Goal: Find specific page/section: Find specific page/section

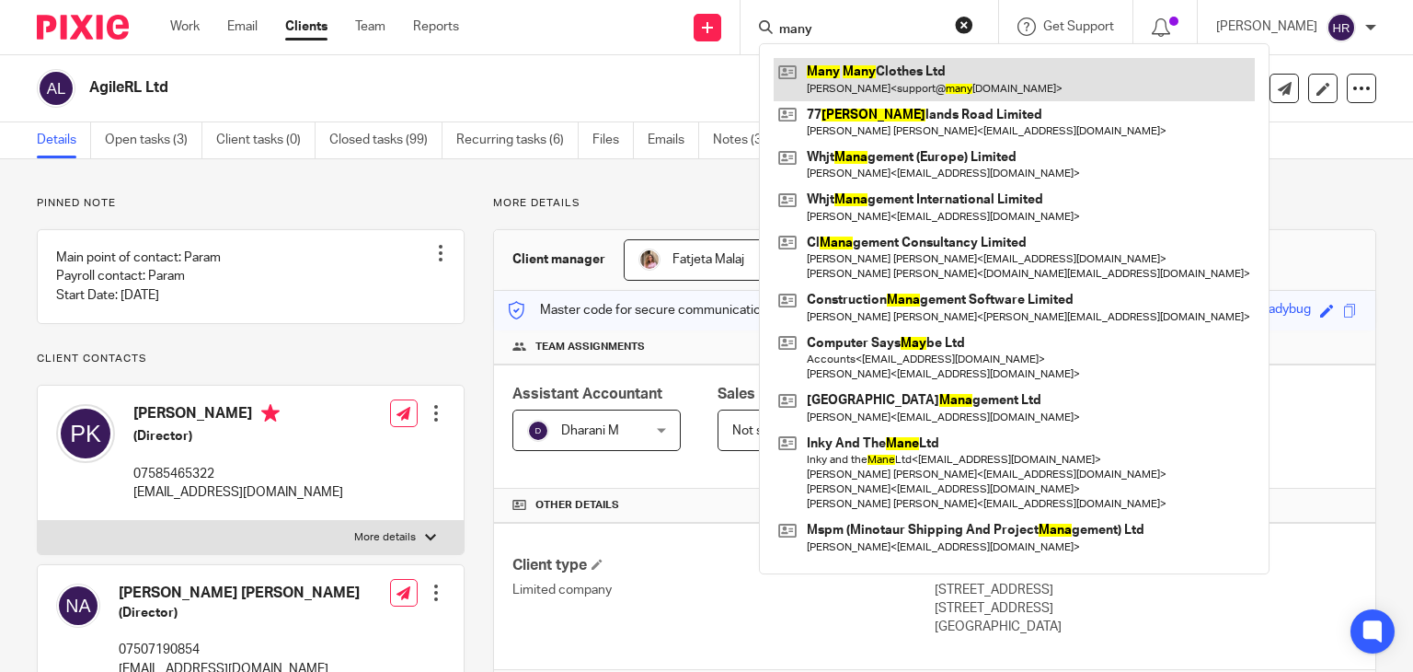
type input "many"
click at [854, 80] on link at bounding box center [1014, 79] width 481 height 42
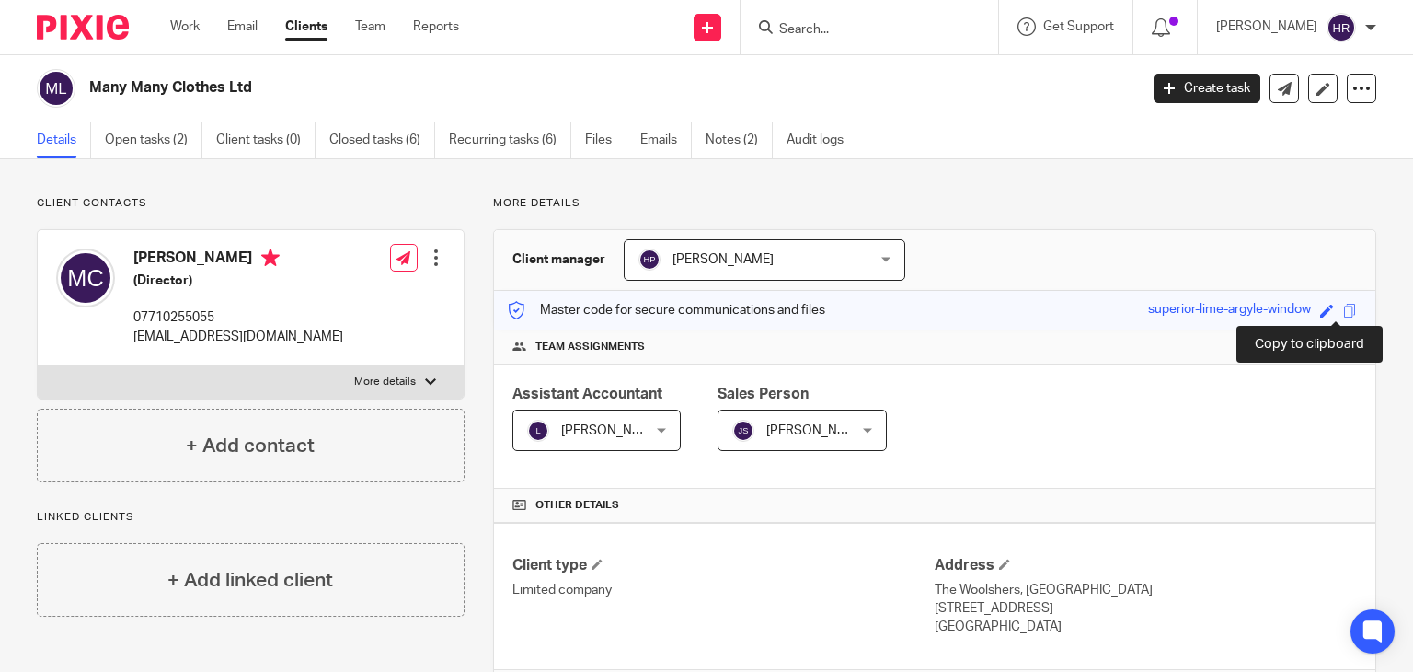
click at [1342, 306] on div "Save superior-lime-argyle-window" at bounding box center [1254, 310] width 213 height 21
click at [1343, 306] on span at bounding box center [1350, 311] width 14 height 14
click at [824, 32] on input "Search" at bounding box center [860, 30] width 166 height 17
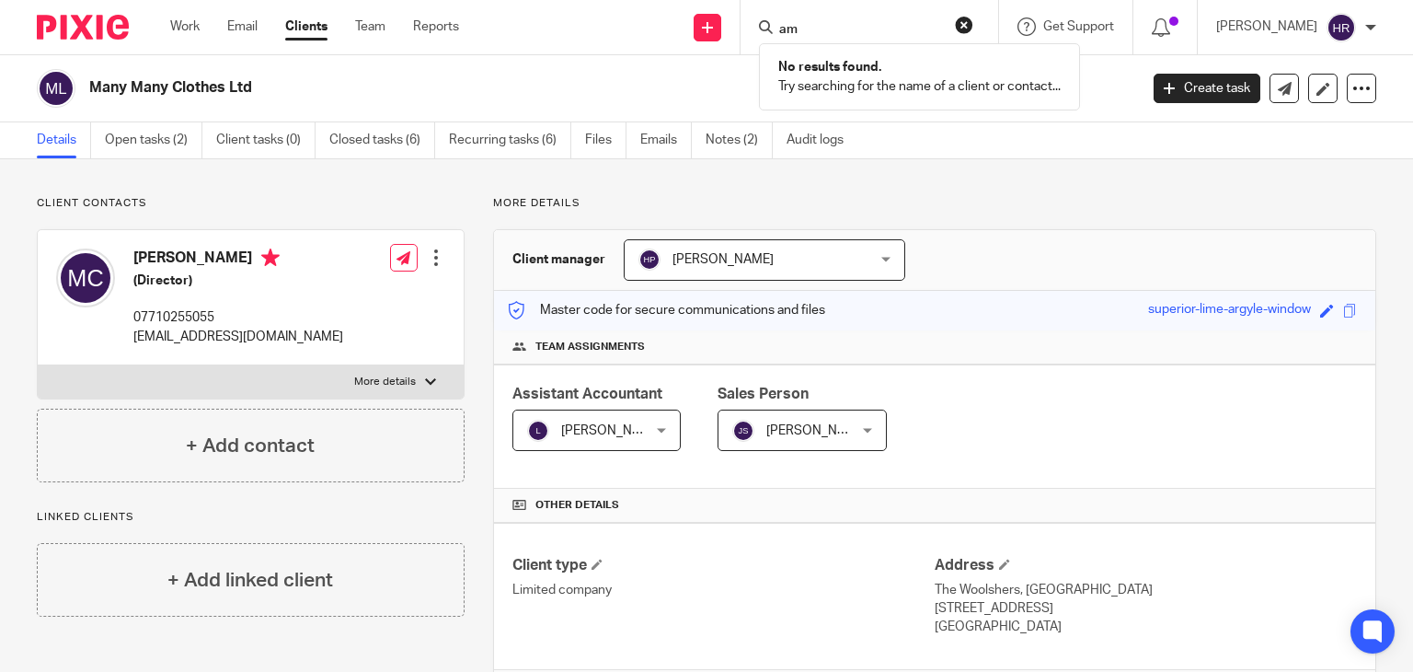
type input "a"
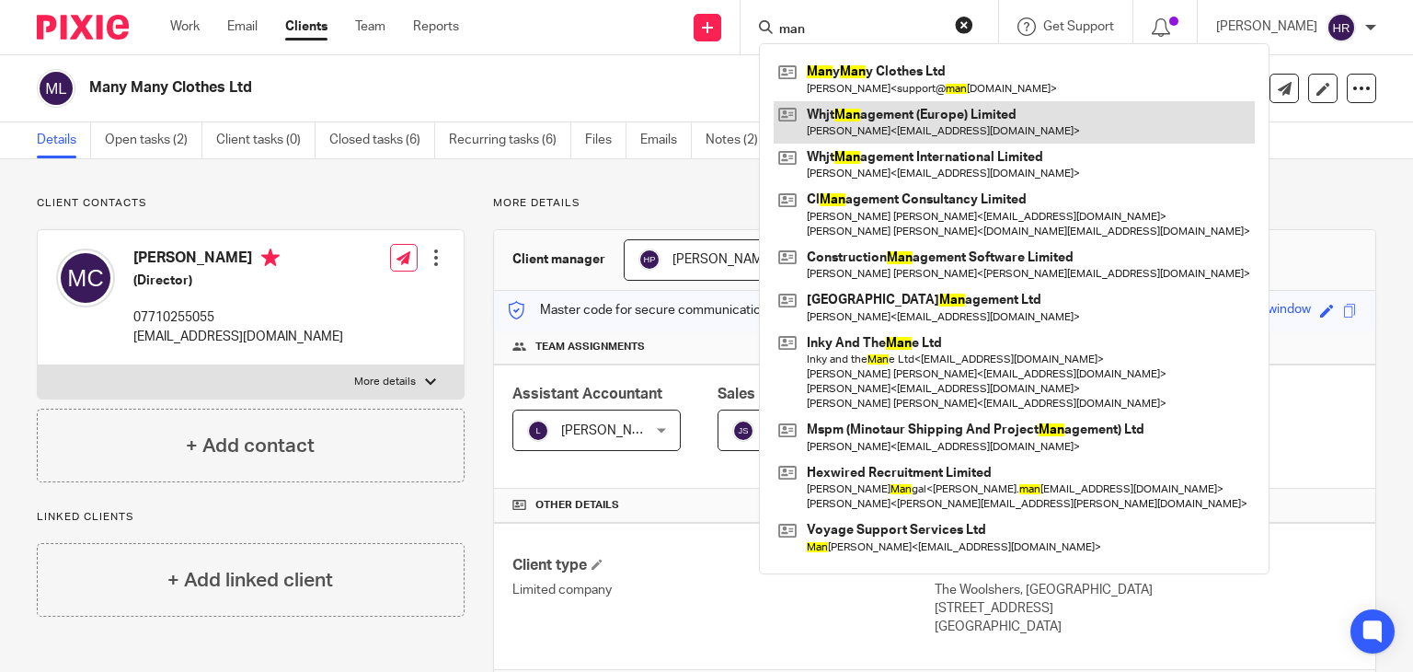
type input "man"
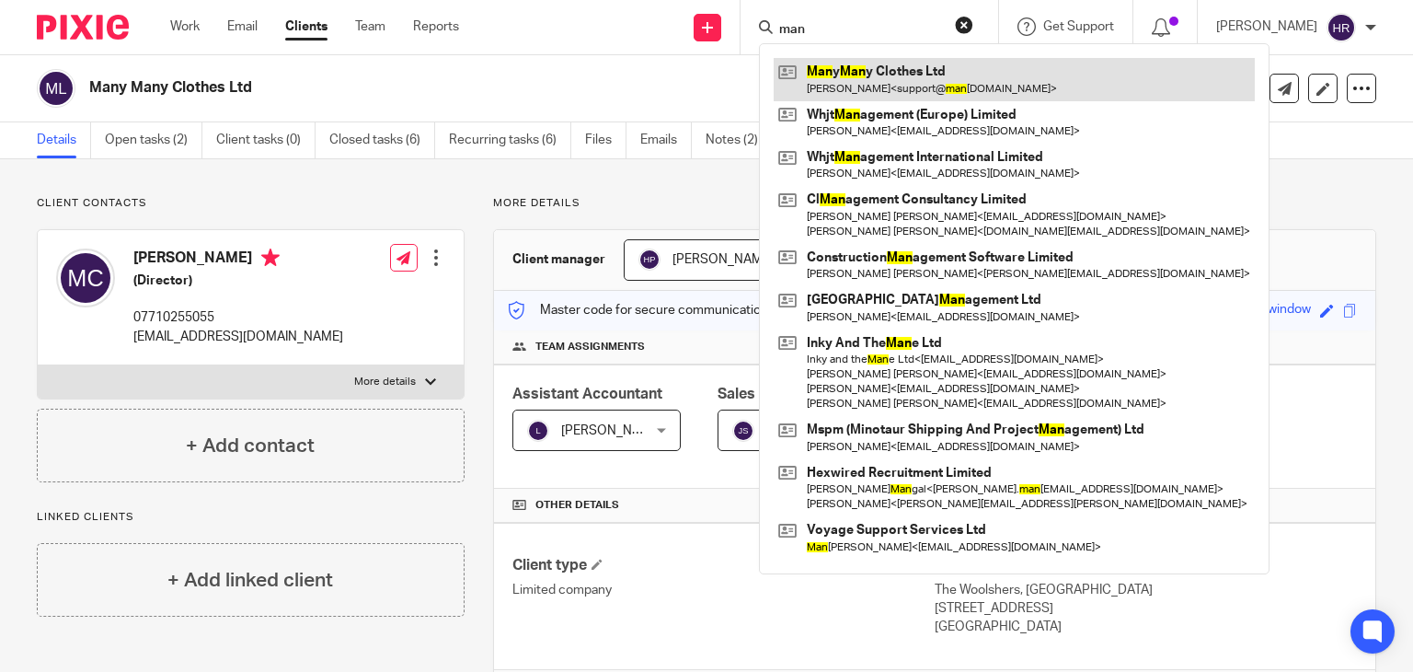
click at [810, 97] on link at bounding box center [1014, 79] width 481 height 42
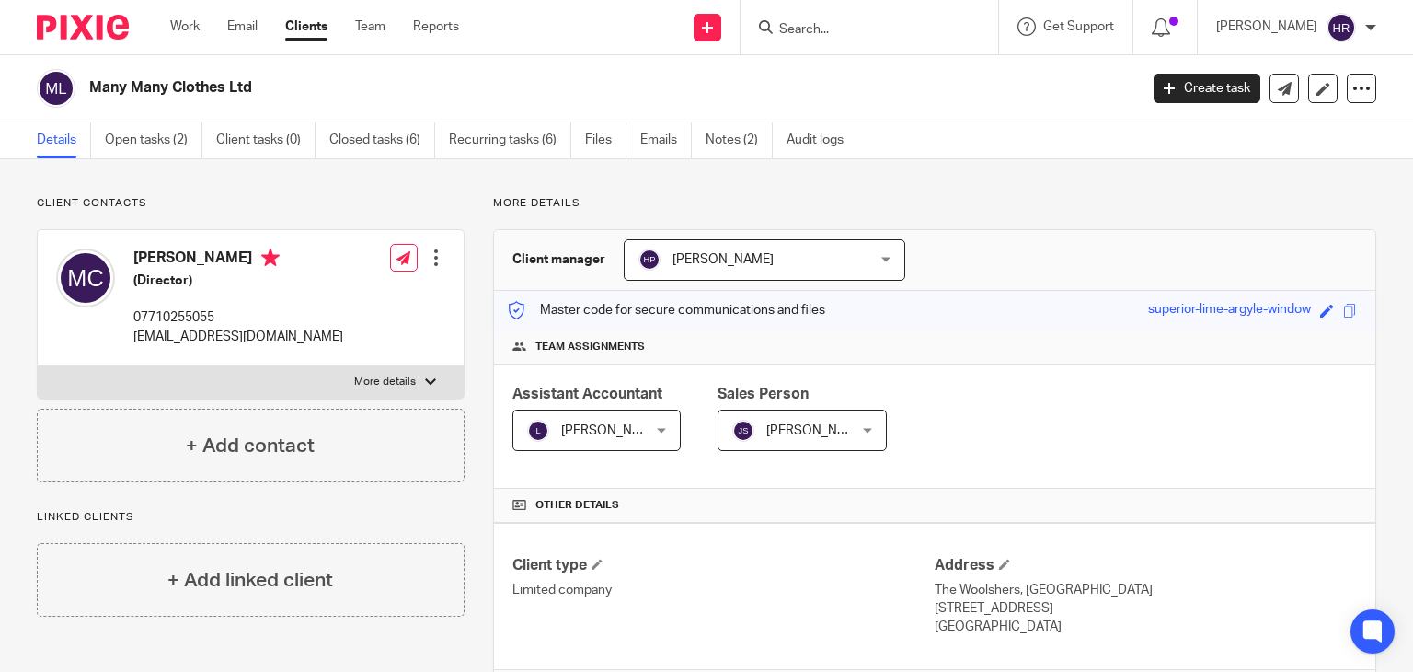
click at [791, 32] on input "Search" at bounding box center [860, 30] width 166 height 17
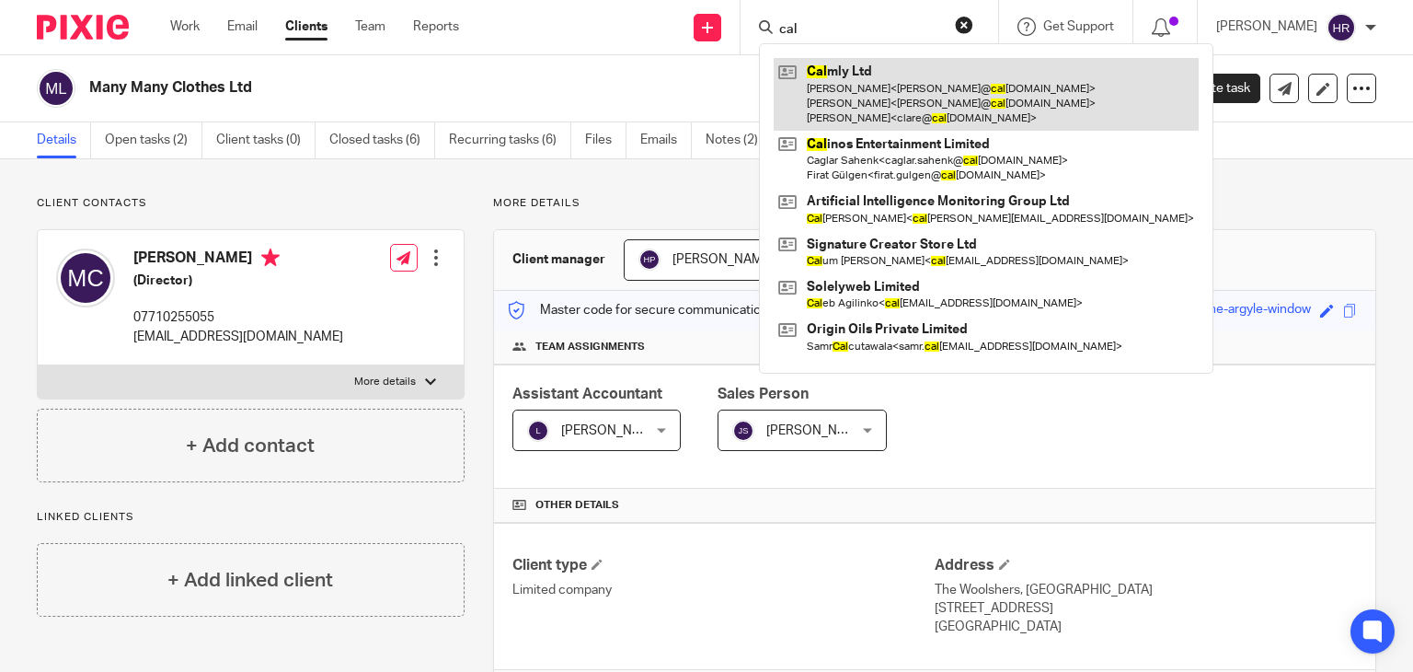
type input "cal"
click at [802, 75] on link at bounding box center [986, 94] width 425 height 73
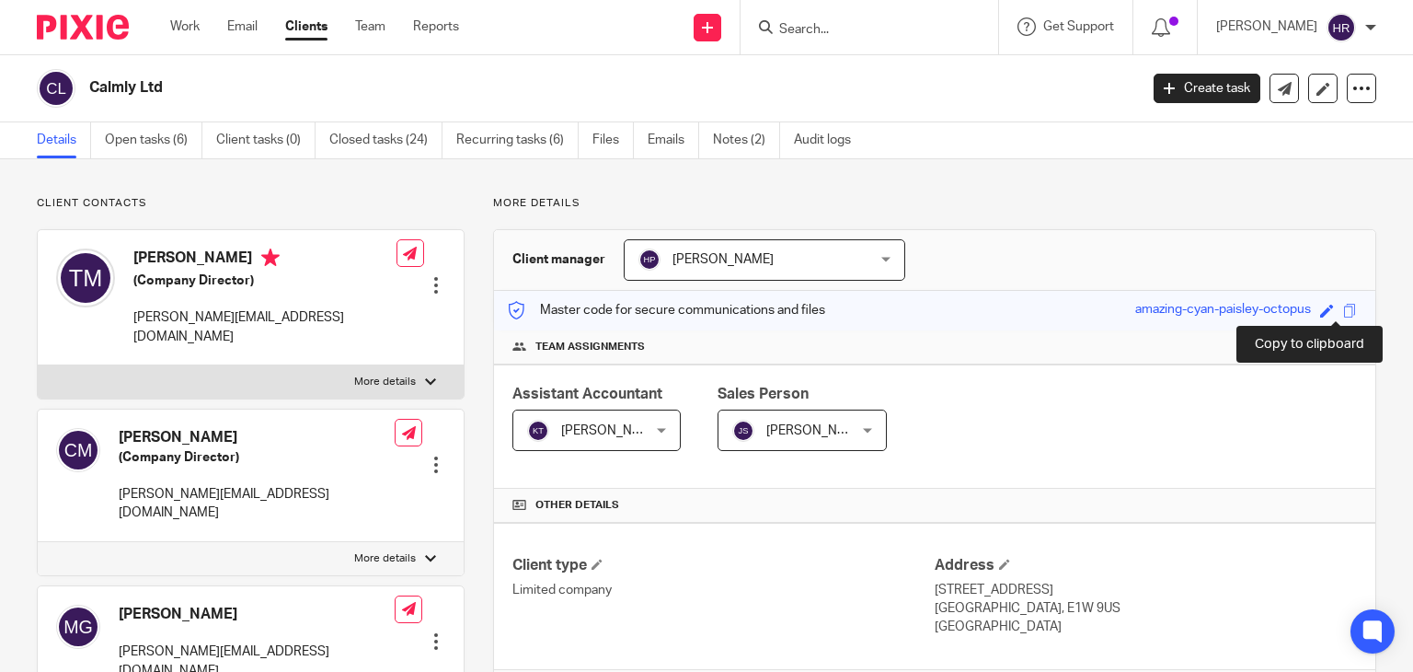
click at [1343, 311] on span at bounding box center [1350, 311] width 14 height 14
click at [381, 15] on div "Work Email Clients Team Reports Work Email Clients Team Reports Settings" at bounding box center [319, 27] width 335 height 54
click at [777, 27] on input "Search" at bounding box center [860, 30] width 166 height 17
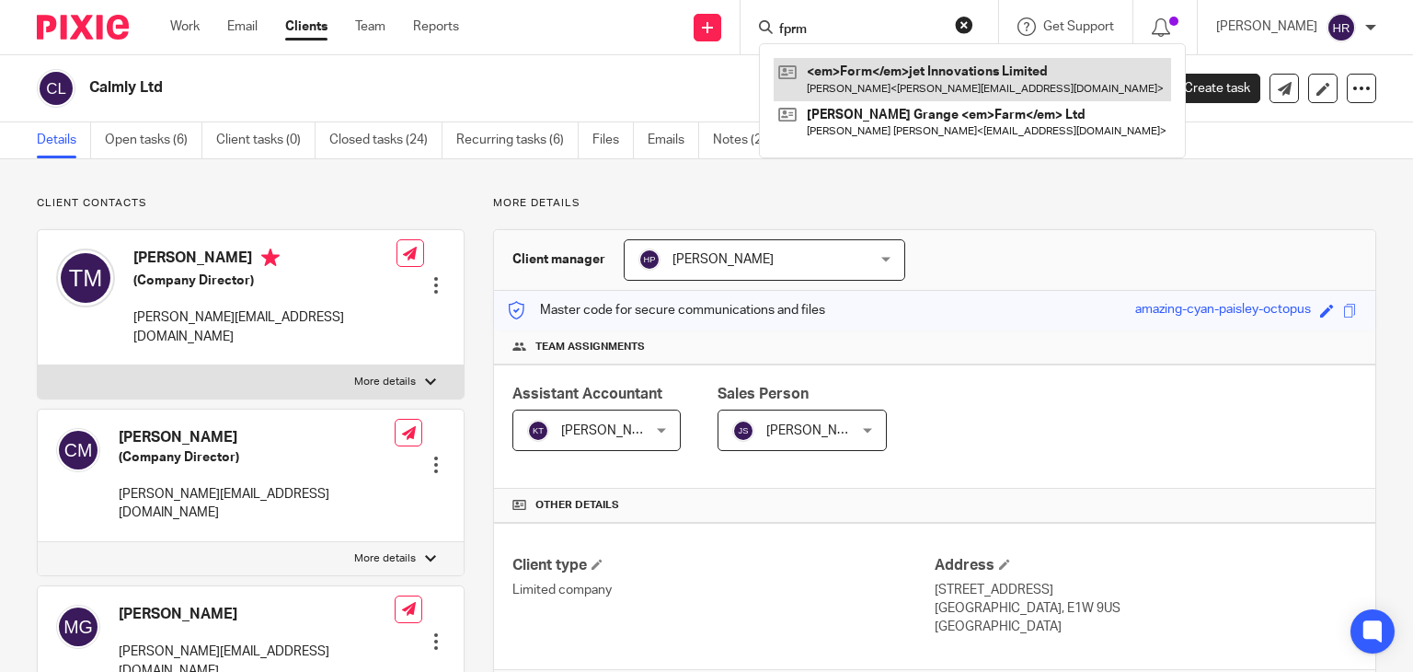
type input "fprm"
click at [821, 69] on link at bounding box center [972, 79] width 397 height 42
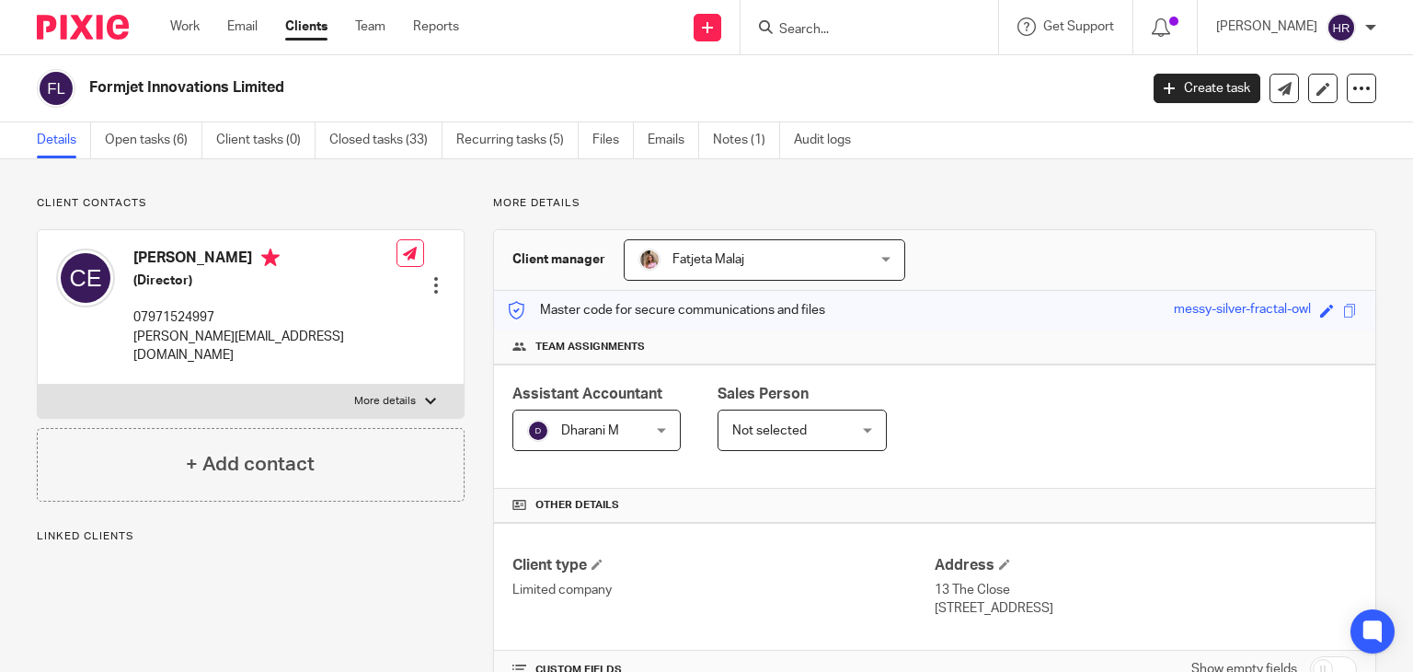
click at [1343, 304] on span at bounding box center [1350, 311] width 14 height 14
click at [759, 18] on div at bounding box center [866, 27] width 214 height 23
click at [785, 34] on input "Search" at bounding box center [860, 30] width 166 height 17
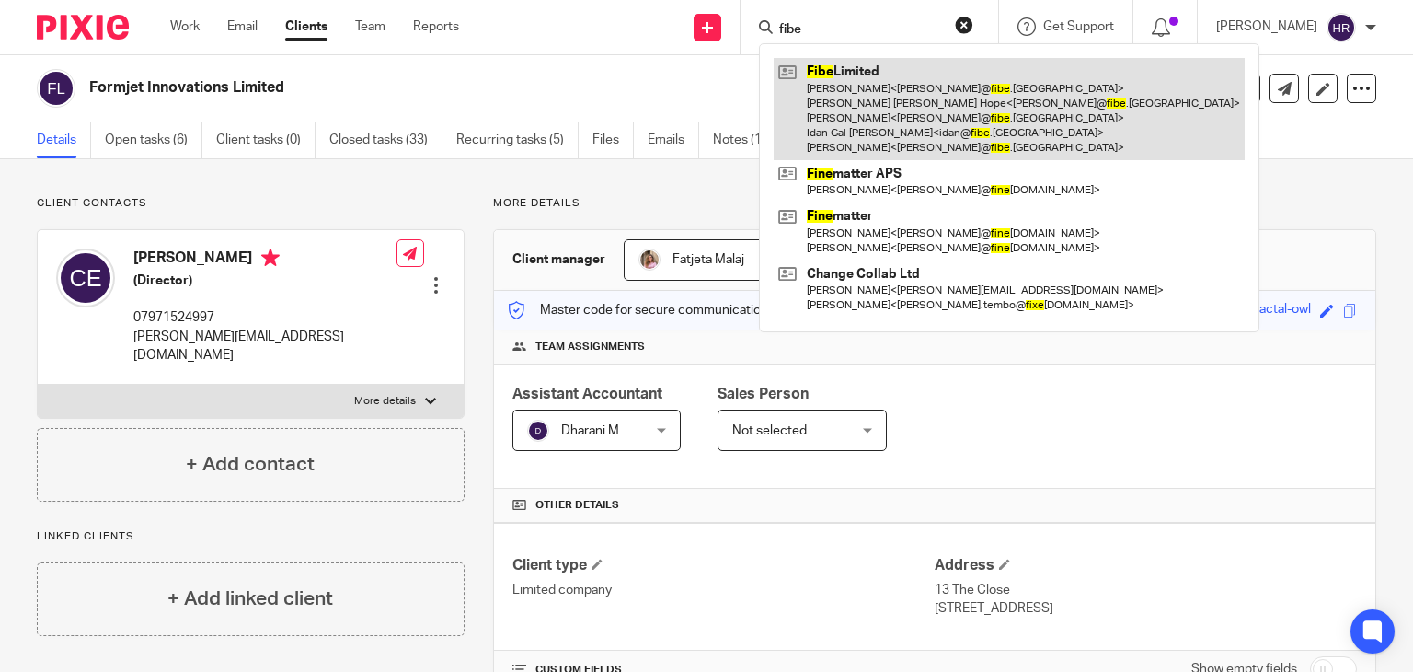
type input "fibe"
click at [807, 93] on link at bounding box center [1009, 109] width 471 height 102
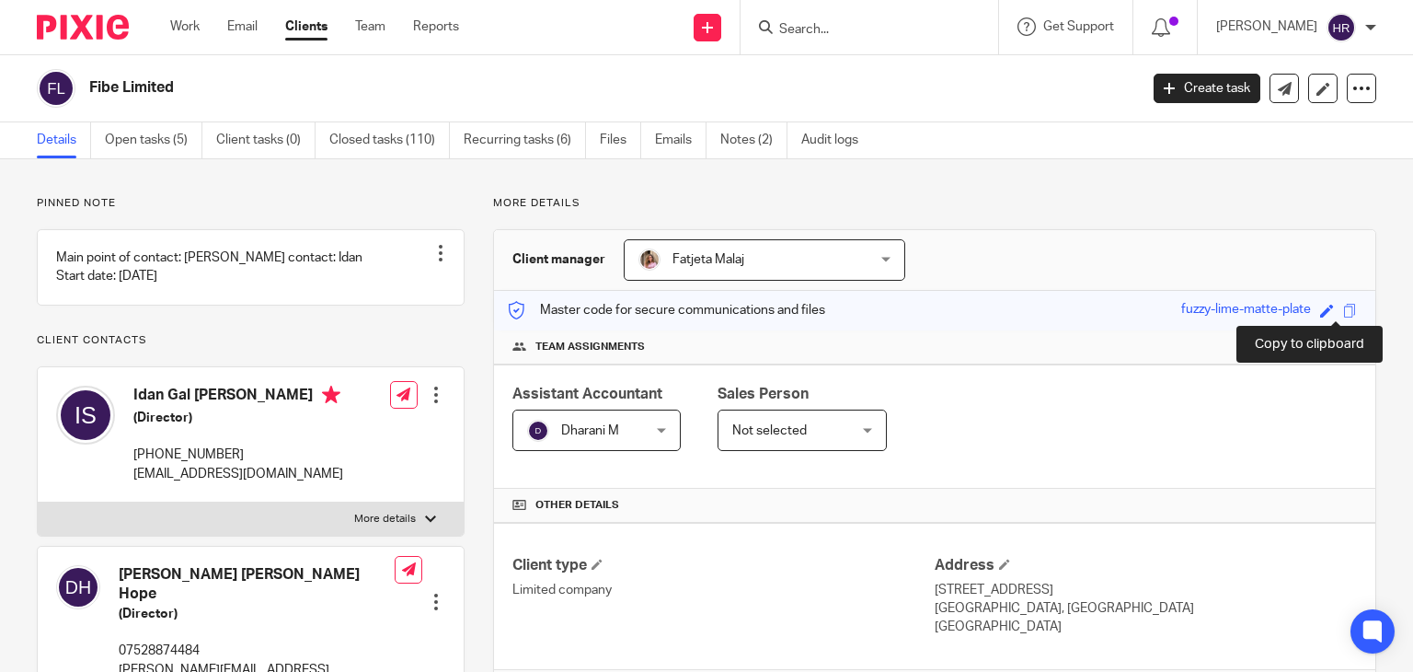
click at [1343, 312] on span at bounding box center [1350, 311] width 14 height 14
